Goal: Information Seeking & Learning: Compare options

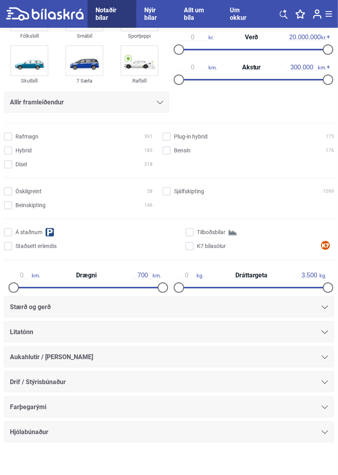
scroll to position [66, 0]
type input "2.572"
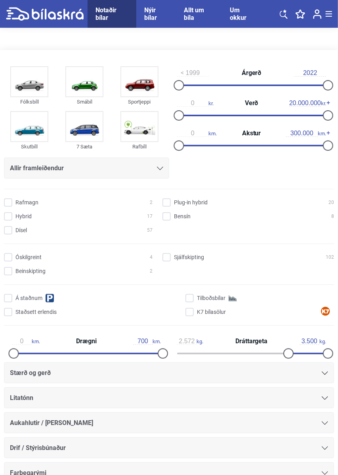
click at [10, 220] on input "Hybrid 17" at bounding box center [79, 217] width 149 height 8
checkbox input "true"
click at [8, 232] on input "Dísel 57" at bounding box center [79, 230] width 149 height 8
checkbox input "true"
click at [143, 84] on img at bounding box center [139, 81] width 36 height 29
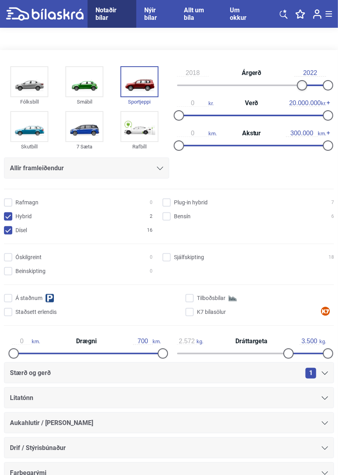
type input "2017"
type input "9.000.000"
type input "120.000"
click at [170, 257] on input "Sjálfskipting 4" at bounding box center [250, 257] width 172 height 8
checkbox input "true"
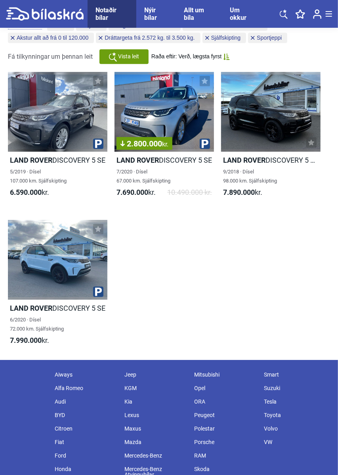
scroll to position [598, 0]
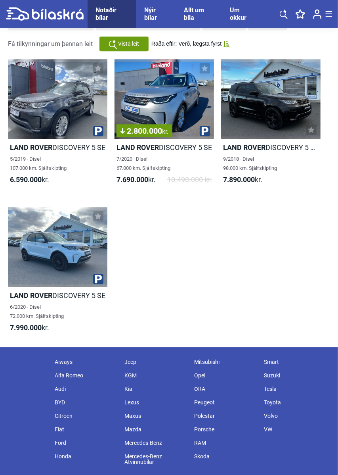
click at [226, 267] on div "Land Rover DISCOVERY 5 SE 5/2019 · Dísel 107.000 km. Sjálfskipting 6.590.000 kr…" at bounding box center [169, 199] width 322 height 296
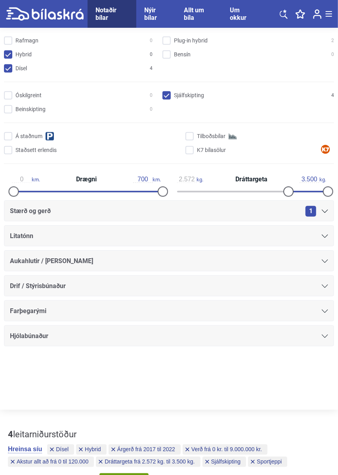
scroll to position [164, 0]
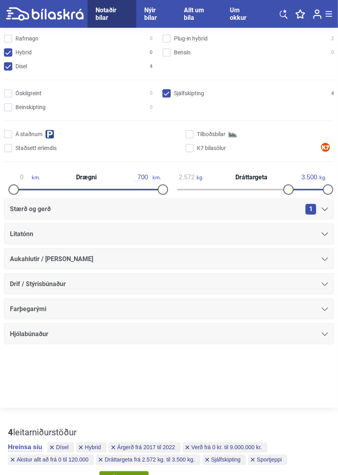
click at [284, 15] on icon at bounding box center [284, 14] width 8 height 10
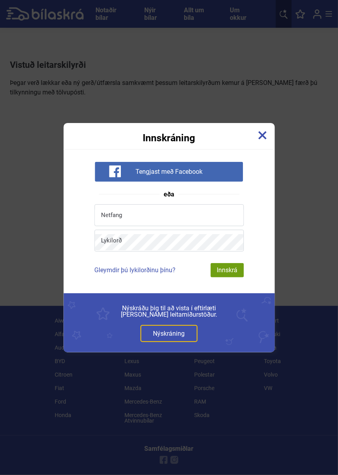
click at [261, 135] on img at bounding box center [262, 135] width 9 height 9
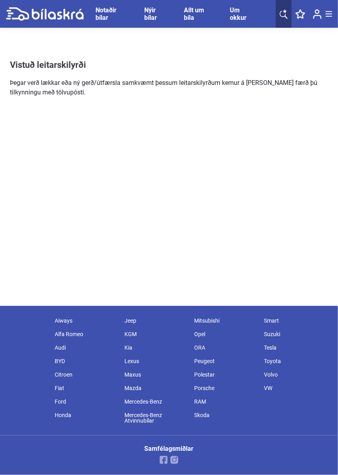
click at [250, 256] on div "Vistuð leitarskilyrði Þegar verð lækkar eða ný gerð/útfærsla samkvæmt þessum le…" at bounding box center [169, 178] width 338 height 256
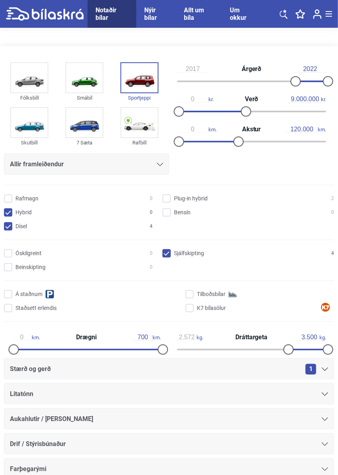
scroll to position [4, 0]
click at [88, 127] on img at bounding box center [84, 122] width 36 height 29
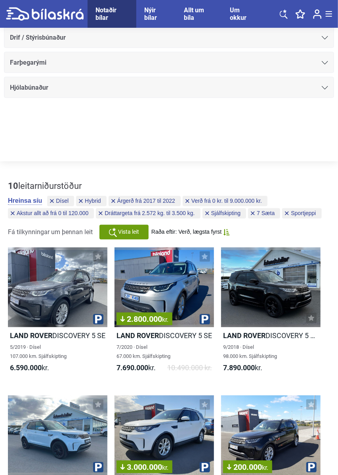
scroll to position [423, 0]
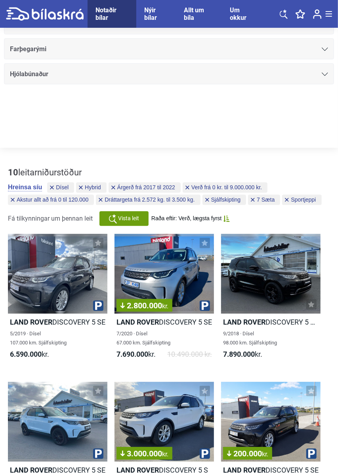
click at [51, 186] on icon at bounding box center [52, 188] width 4 height 4
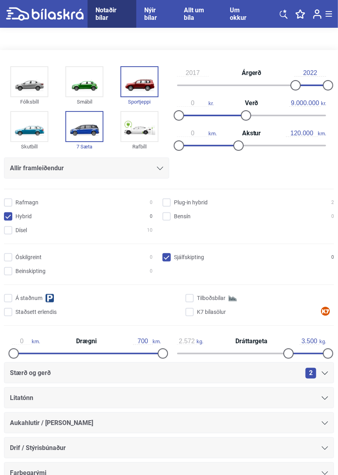
click at [7, 233] on input "Dísel 10" at bounding box center [79, 230] width 149 height 8
checkbox input "true"
click at [247, 220] on input "Bensín 0" at bounding box center [250, 217] width 172 height 8
checkbox input "true"
checkbox input "false"
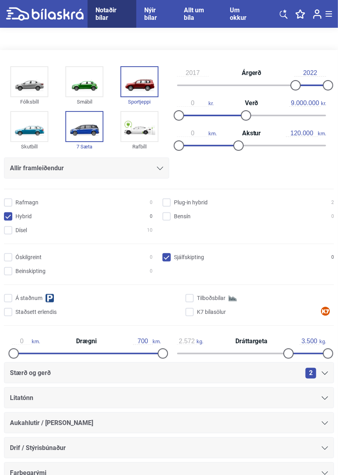
checkbox input "true"
